Goal: Check status: Check status

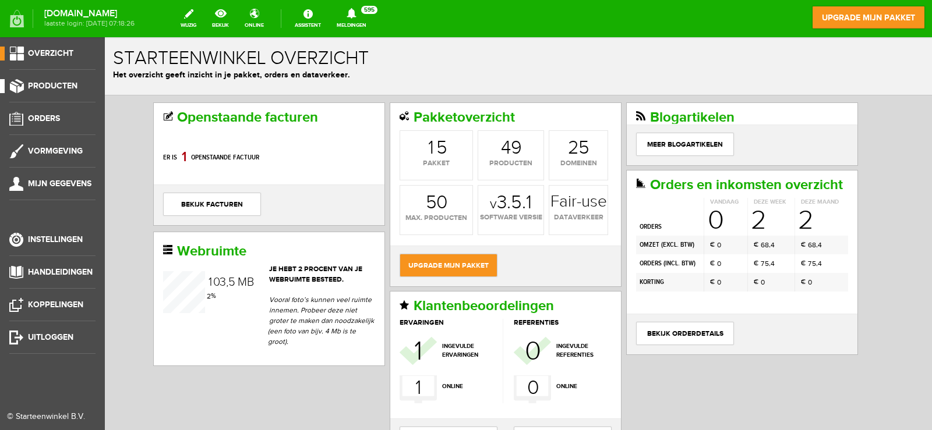
click at [73, 90] on span "Producten" at bounding box center [52, 86] width 49 height 10
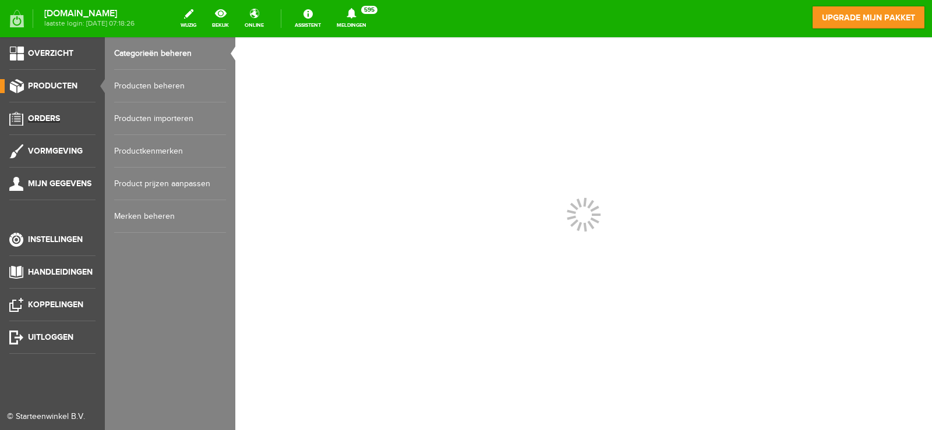
click at [51, 119] on span "Orders" at bounding box center [44, 119] width 32 height 10
click at [169, 59] on link "Order overzicht" at bounding box center [170, 53] width 112 height 33
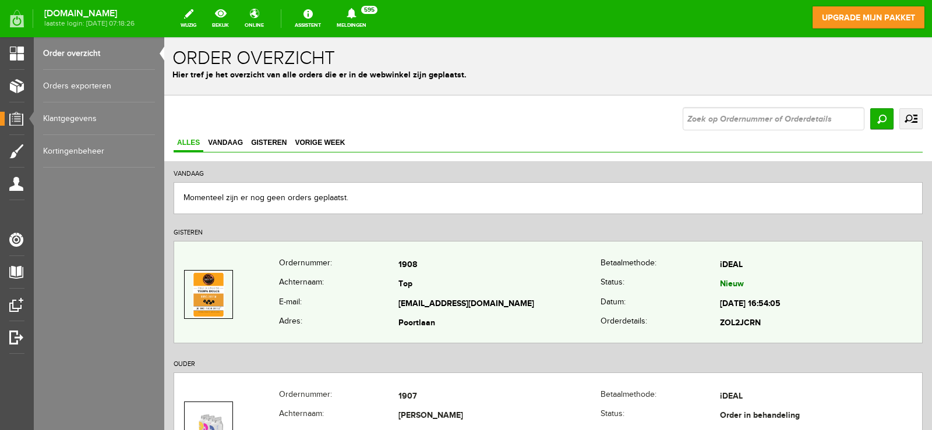
click at [521, 328] on td "Poortlaan" at bounding box center [499, 324] width 202 height 20
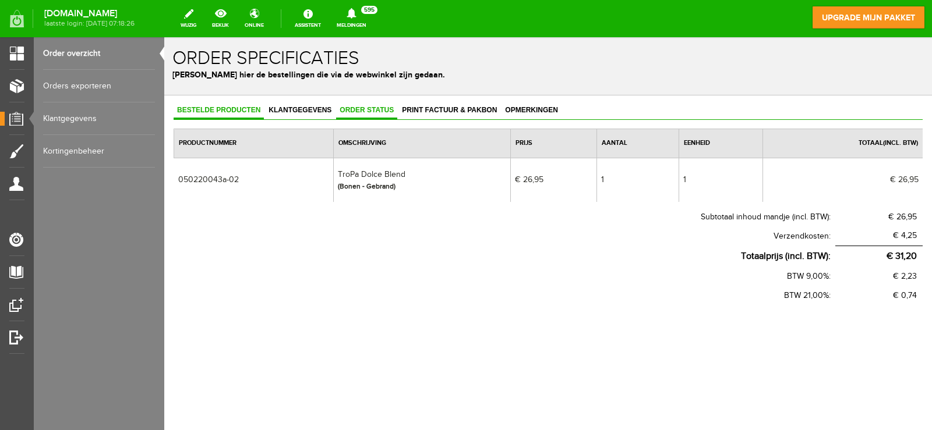
click at [355, 109] on span "Order status" at bounding box center [366, 110] width 61 height 8
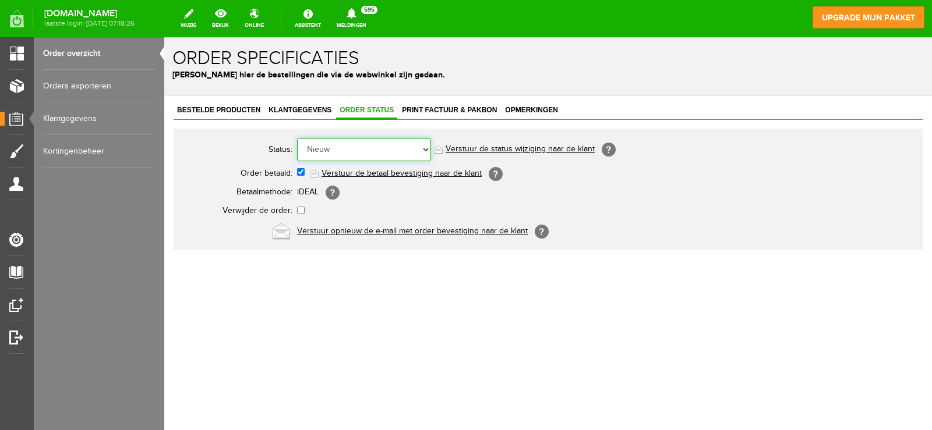
drag, startPoint x: 359, startPoint y: 151, endPoint x: 371, endPoint y: 160, distance: 15.0
click at [359, 151] on select "Order niet afgerond Nieuw Order in behandeling Wacht op leverancier Wacht op be…" at bounding box center [364, 149] width 134 height 23
select select "2"
click at [297, 138] on select "Order niet afgerond Nieuw Order in behandeling Wacht op leverancier Wacht op be…" at bounding box center [364, 149] width 134 height 23
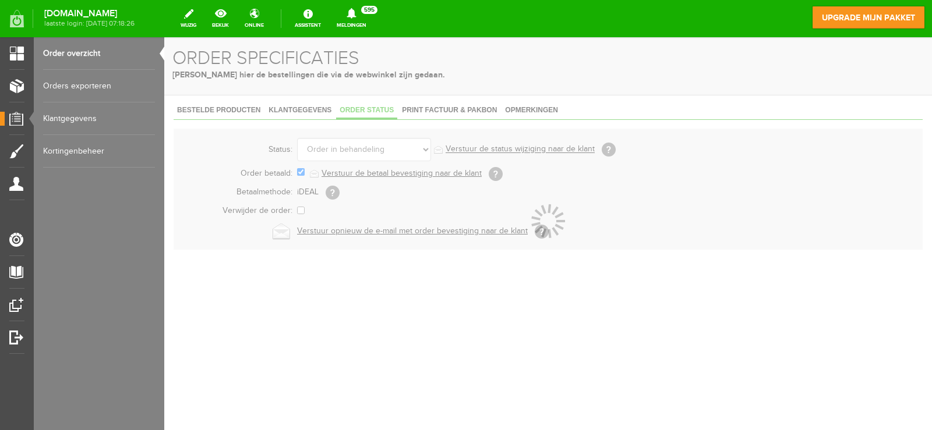
click at [425, 112] on div at bounding box center [547, 233] width 767 height 393
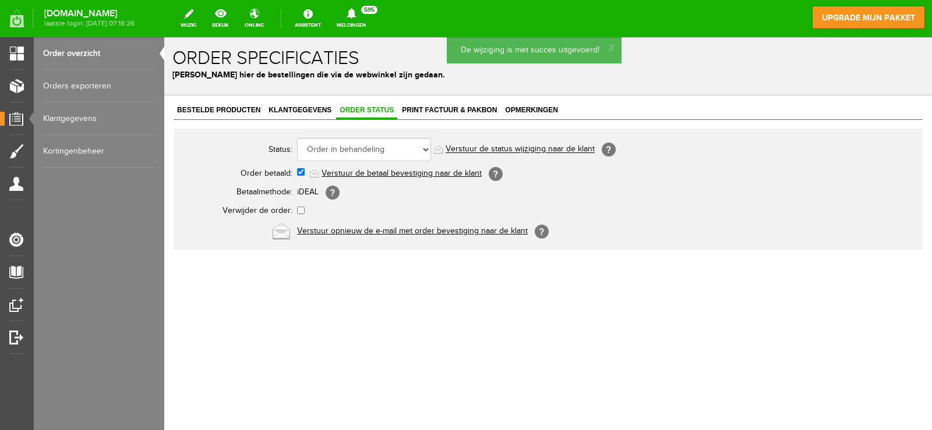
click at [425, 112] on span "Print factuur & pakbon" at bounding box center [449, 110] width 102 height 8
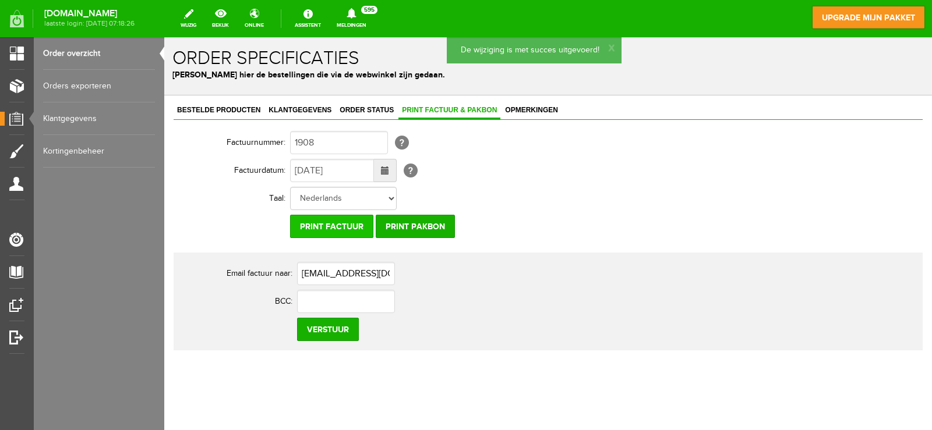
click at [357, 229] on input "Print factuur" at bounding box center [331, 226] width 83 height 23
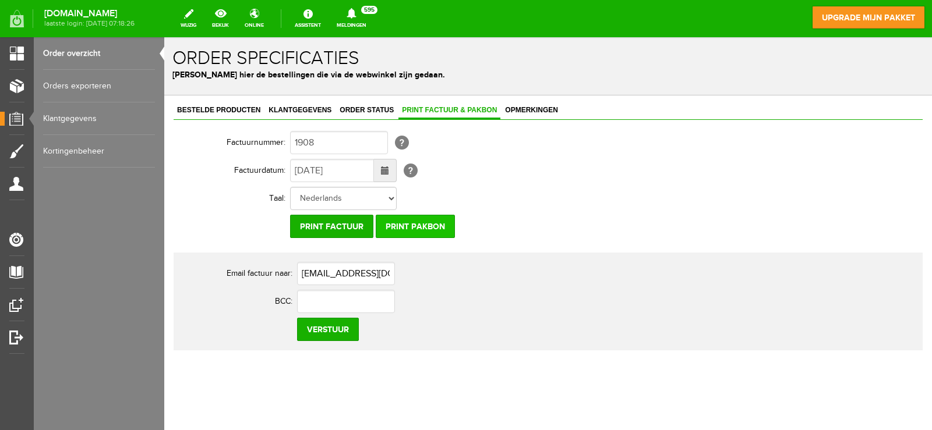
click at [449, 224] on input "Print pakbon" at bounding box center [415, 226] width 79 height 23
click at [220, 104] on link "Bestelde producten" at bounding box center [219, 110] width 90 height 17
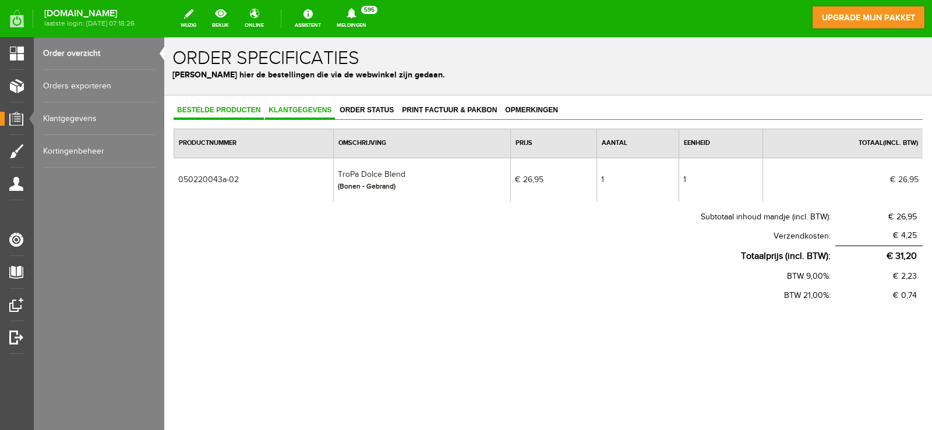
click at [306, 110] on span "Klantgegevens" at bounding box center [300, 110] width 70 height 8
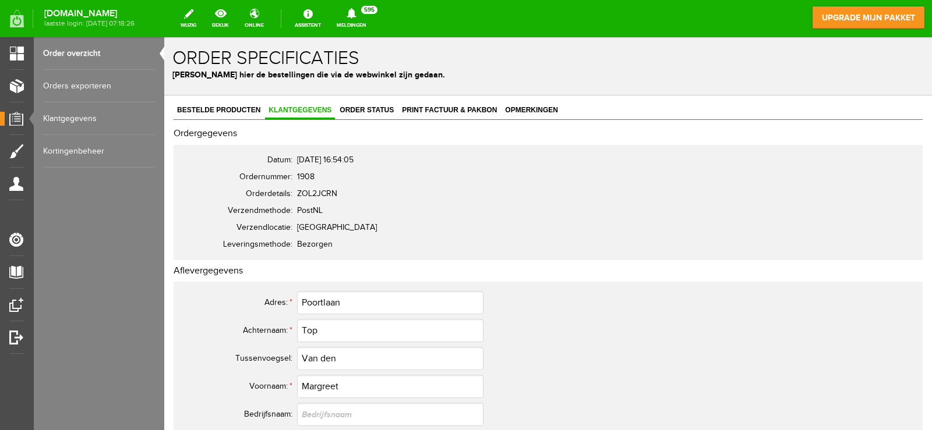
click at [92, 56] on link "Order overzicht" at bounding box center [99, 53] width 112 height 33
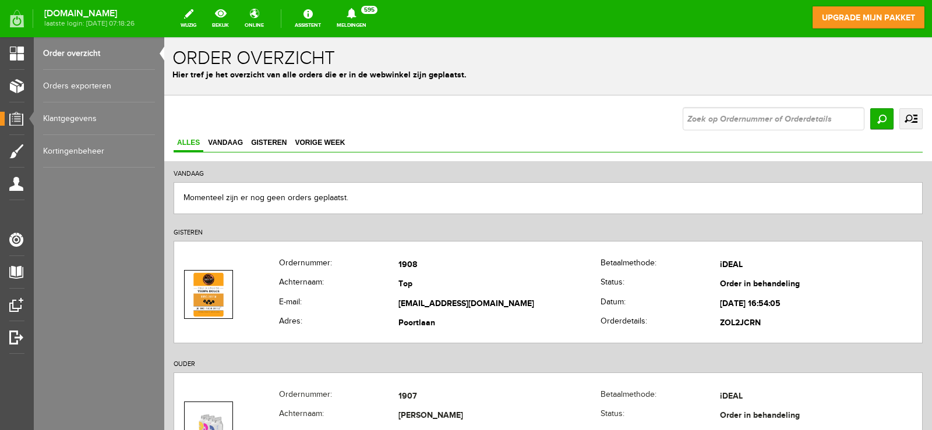
click at [123, 59] on link "Order overzicht" at bounding box center [99, 53] width 112 height 33
